Goal: Navigation & Orientation: Find specific page/section

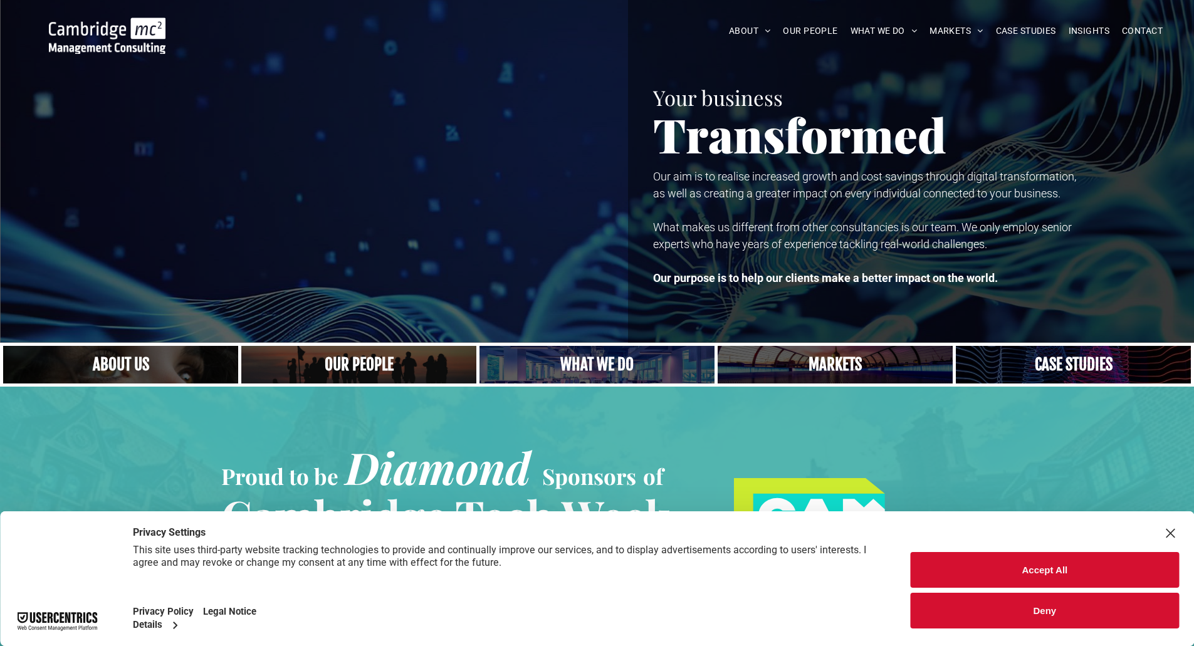
click at [88, 26] on img at bounding box center [107, 36] width 117 height 36
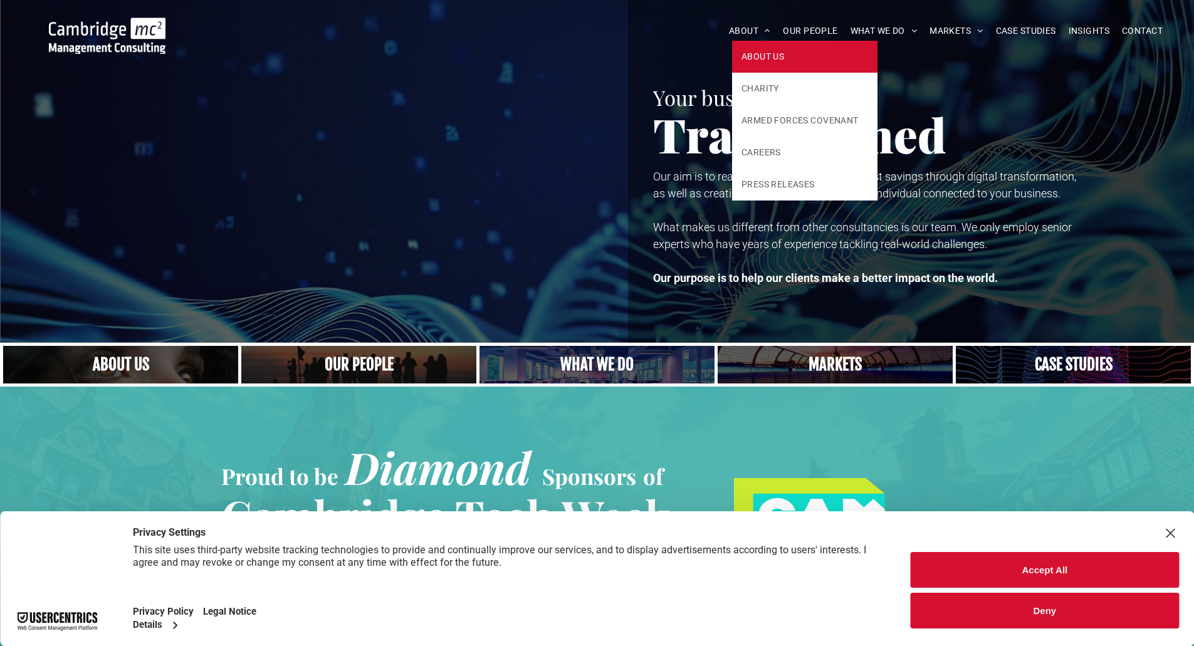
click at [758, 47] on link "ABOUT US" at bounding box center [804, 57] width 145 height 32
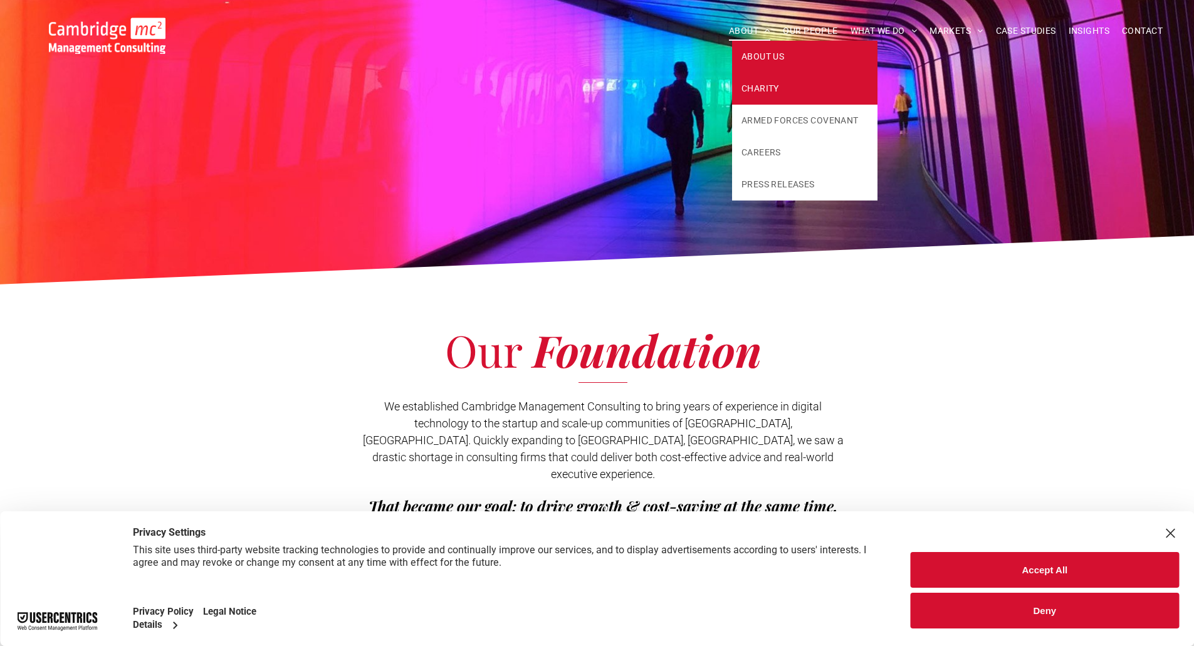
click at [753, 86] on span "CHARITY" at bounding box center [760, 88] width 38 height 13
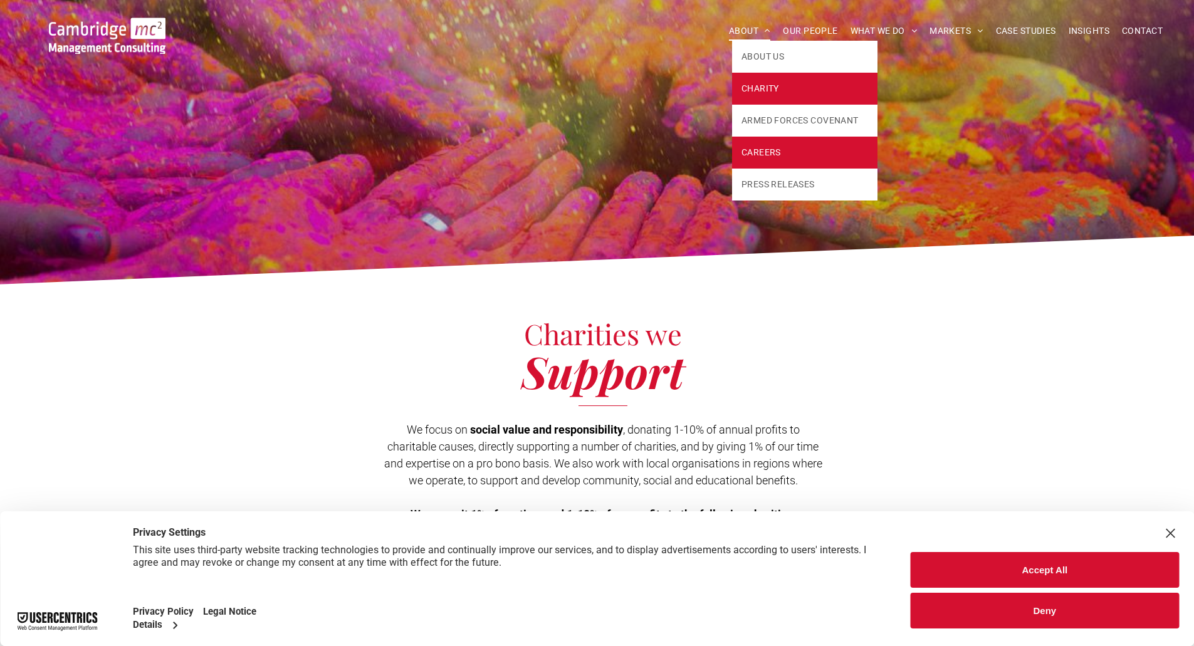
click at [782, 148] on link "CAREERS" at bounding box center [804, 153] width 145 height 32
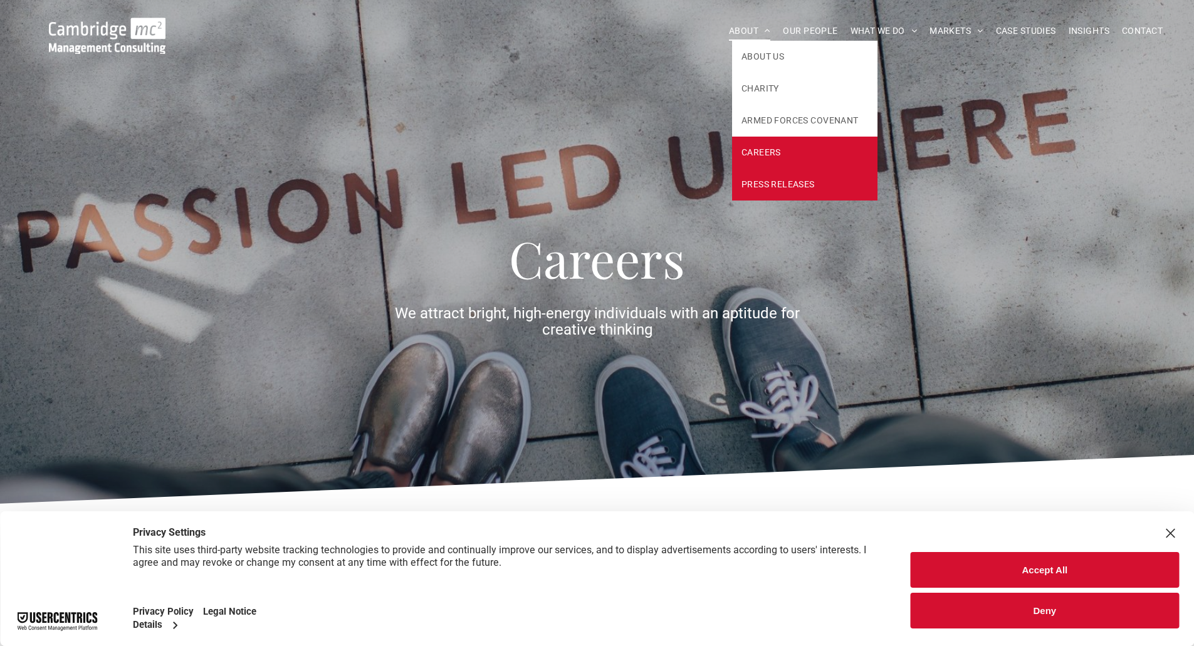
click at [752, 187] on span "PRESS RELEASES" at bounding box center [777, 184] width 73 height 13
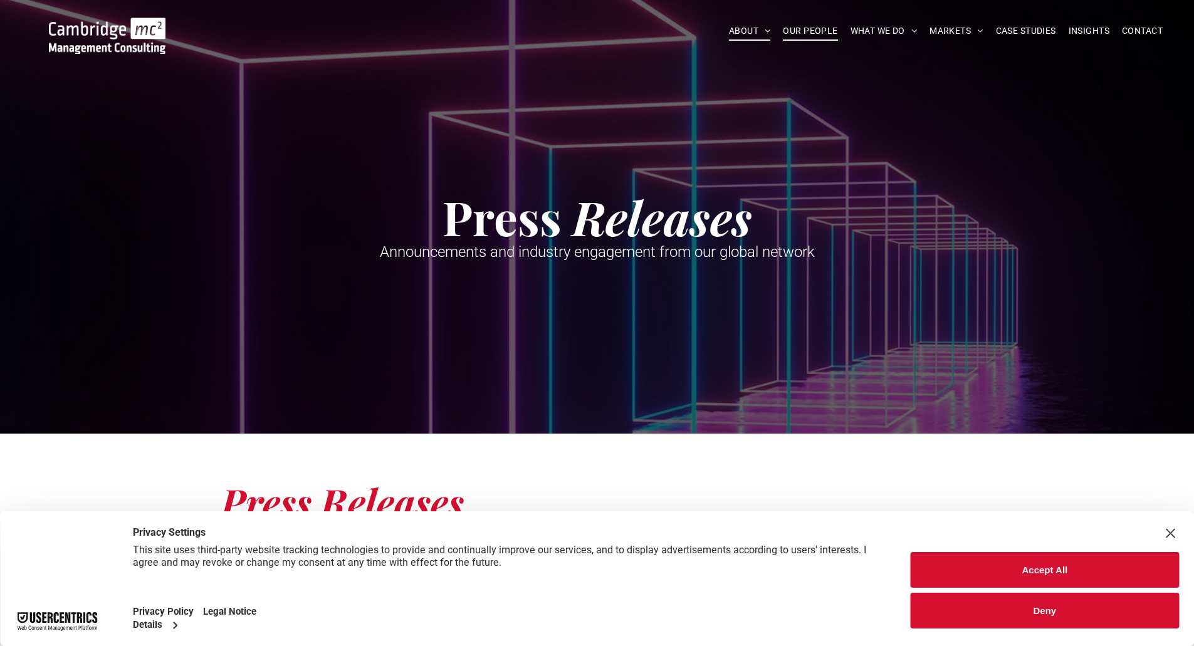
click at [819, 36] on span "OUR PEOPLE" at bounding box center [810, 30] width 55 height 19
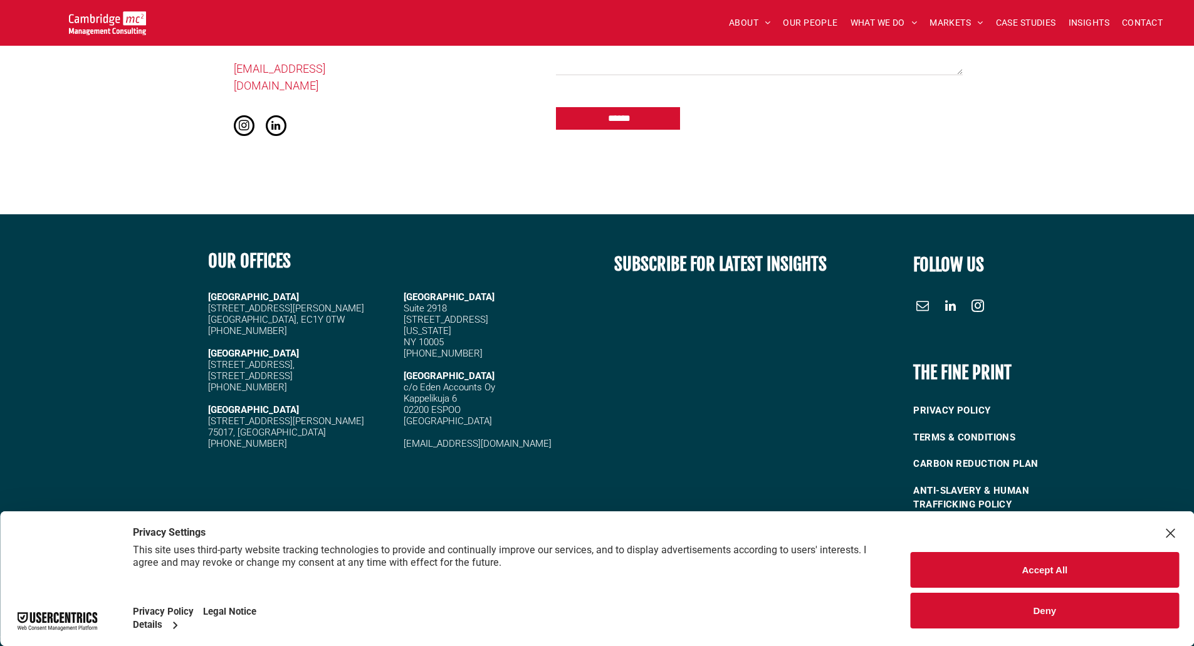
scroll to position [920, 0]
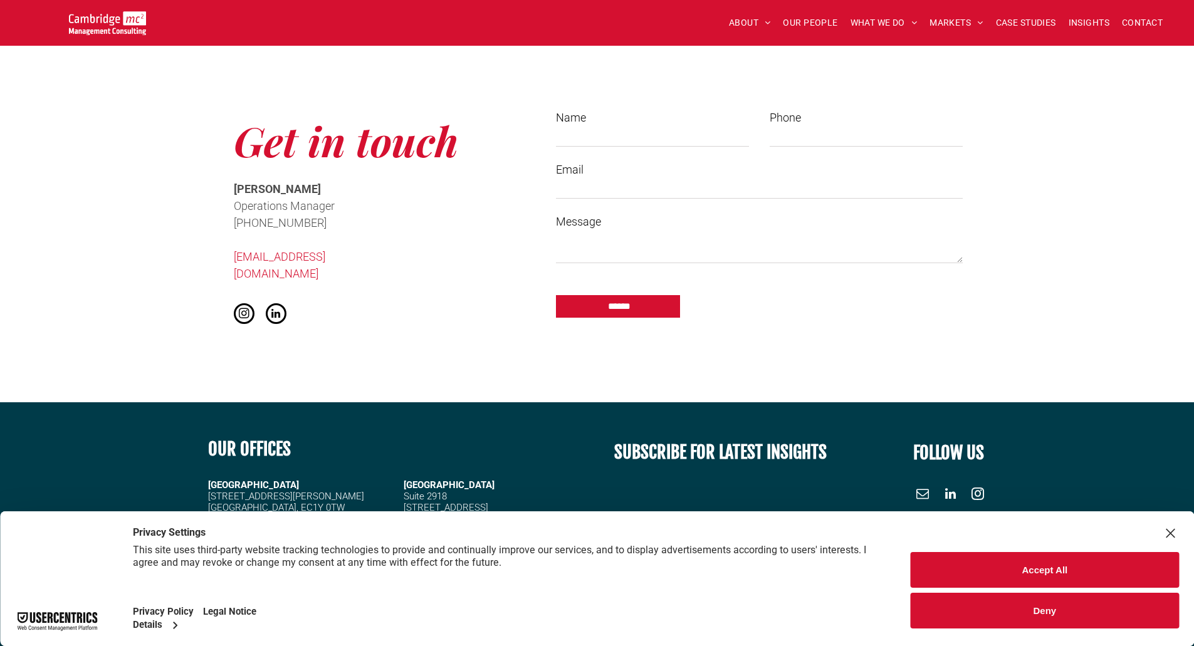
click at [248, 273] on div "Get in touch Cath McCaw Operations Manager ﻿ +44 (0)1223 750335 info@cambridgem…" at bounding box center [377, 220] width 313 height 240
click at [246, 303] on span "instagram" at bounding box center [244, 313] width 21 height 21
click at [281, 303] on span "linkedin" at bounding box center [276, 313] width 21 height 21
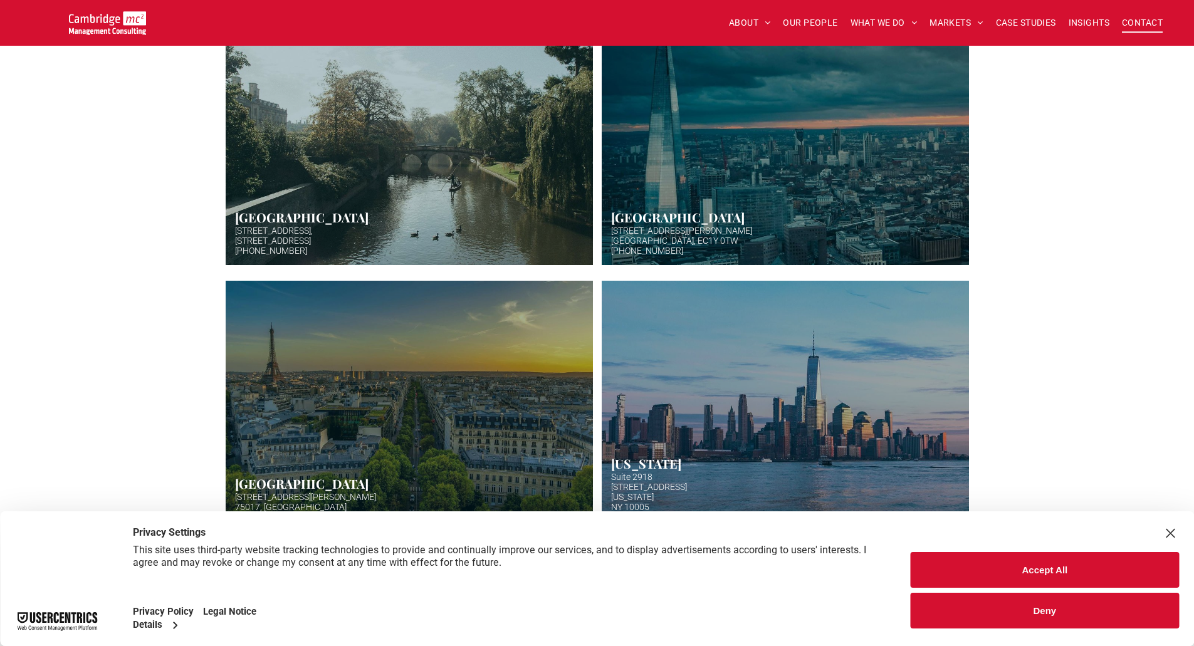
scroll to position [293, 0]
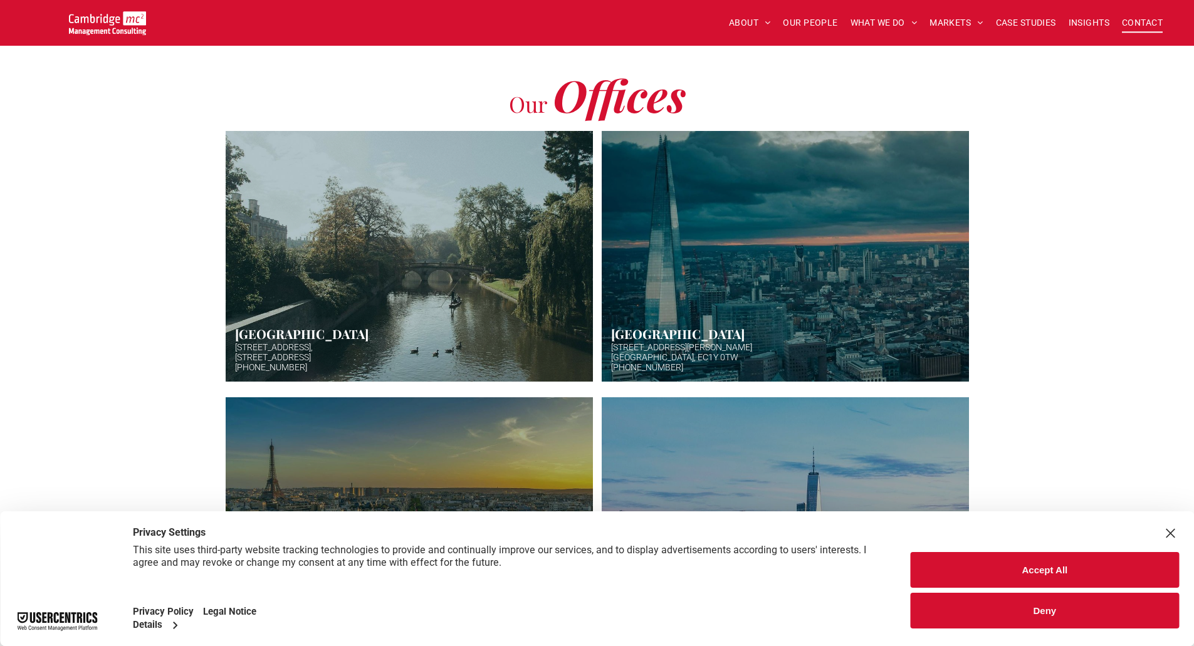
click at [96, 15] on img at bounding box center [107, 23] width 77 height 24
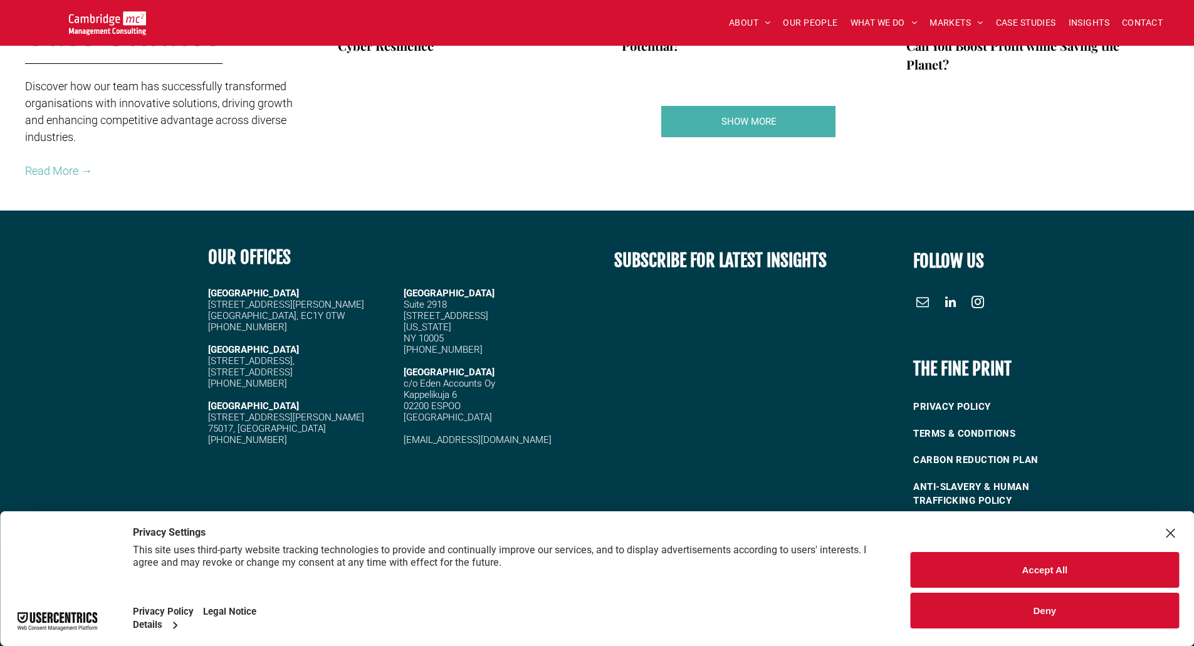
scroll to position [2295, 0]
